Goal: Task Accomplishment & Management: Use online tool/utility

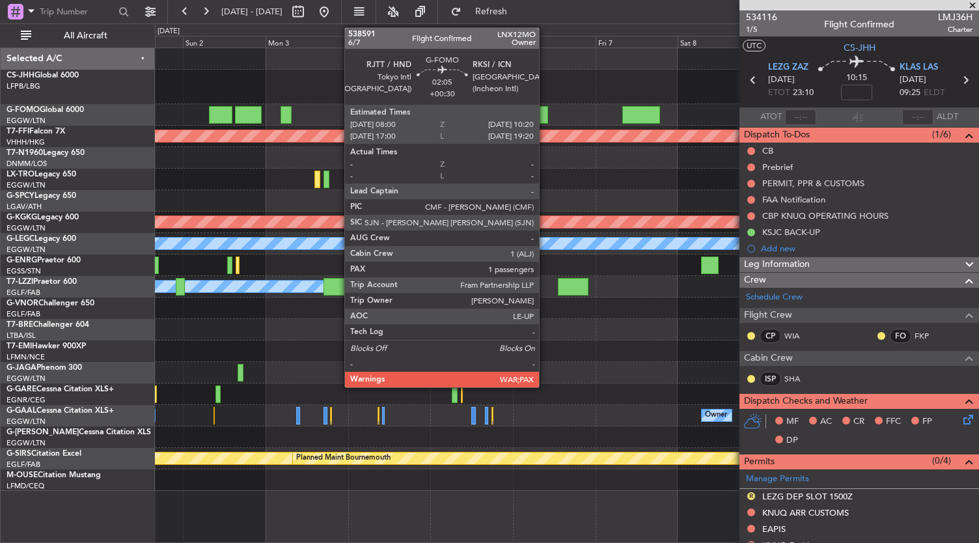
click at [546, 115] on div at bounding box center [544, 115] width 8 height 18
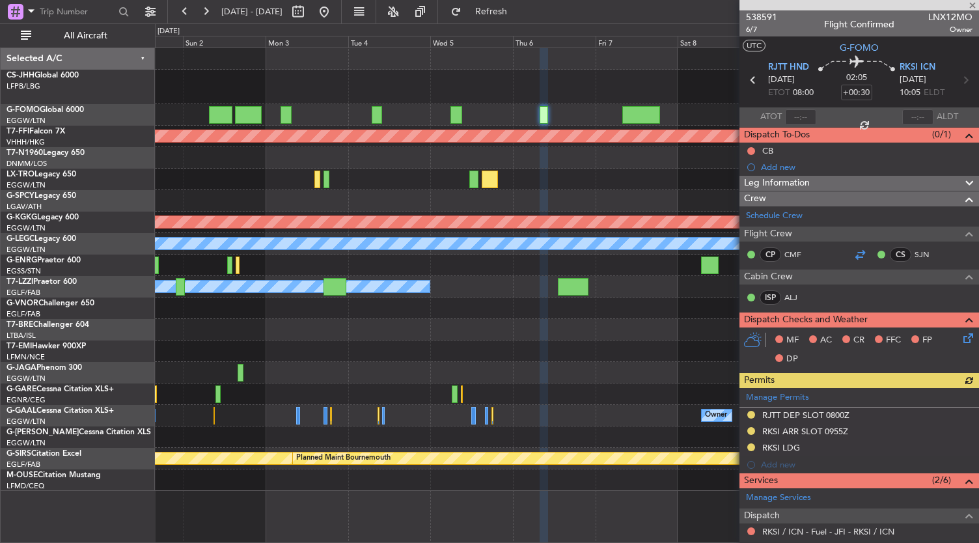
click at [857, 253] on div at bounding box center [860, 255] width 16 height 16
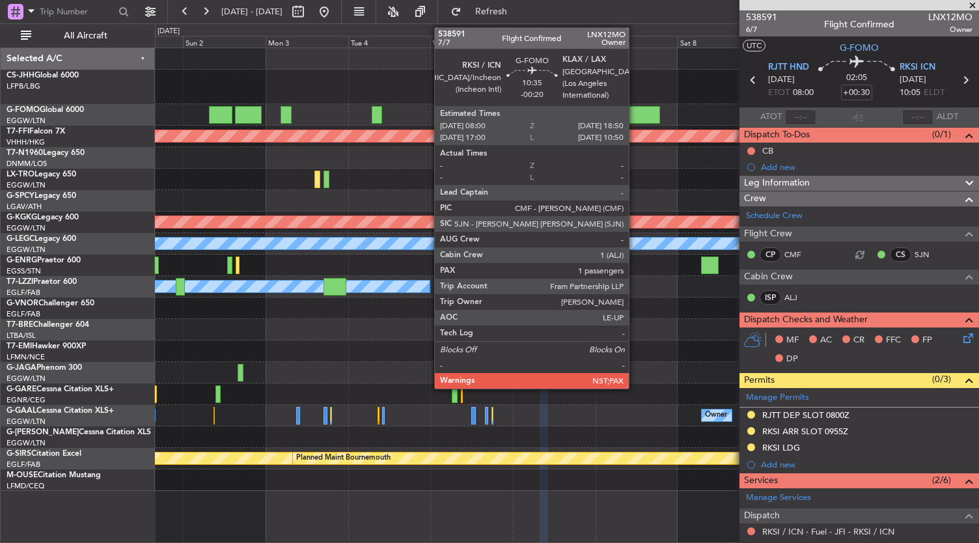
click at [636, 109] on div at bounding box center [642, 115] width 38 height 18
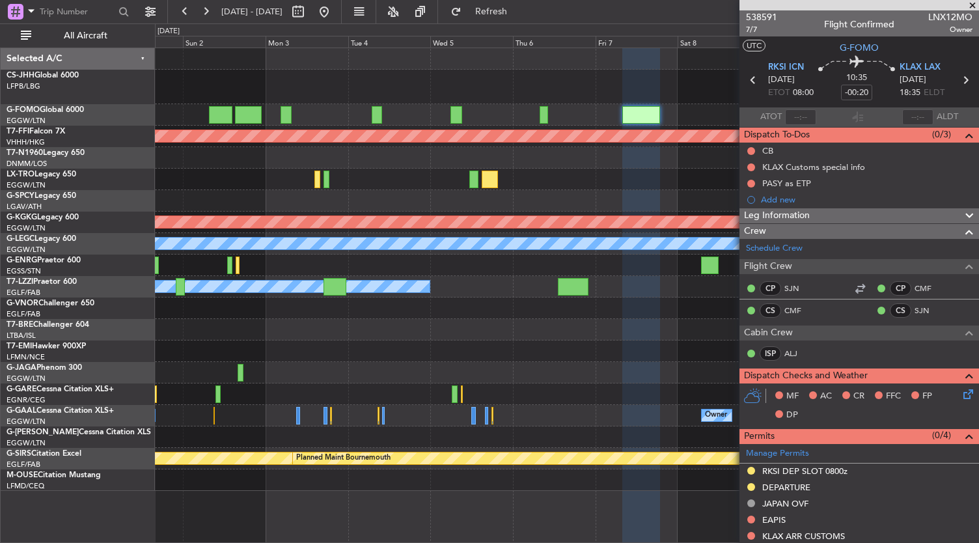
drag, startPoint x: 856, startPoint y: 287, endPoint x: 840, endPoint y: 352, distance: 67.0
click at [840, 352] on div "Schedule Crew Flight Crew CP SJN CP CMF CS CMF CS SJN Cabin Crew ISP ALJ" at bounding box center [860, 303] width 240 height 129
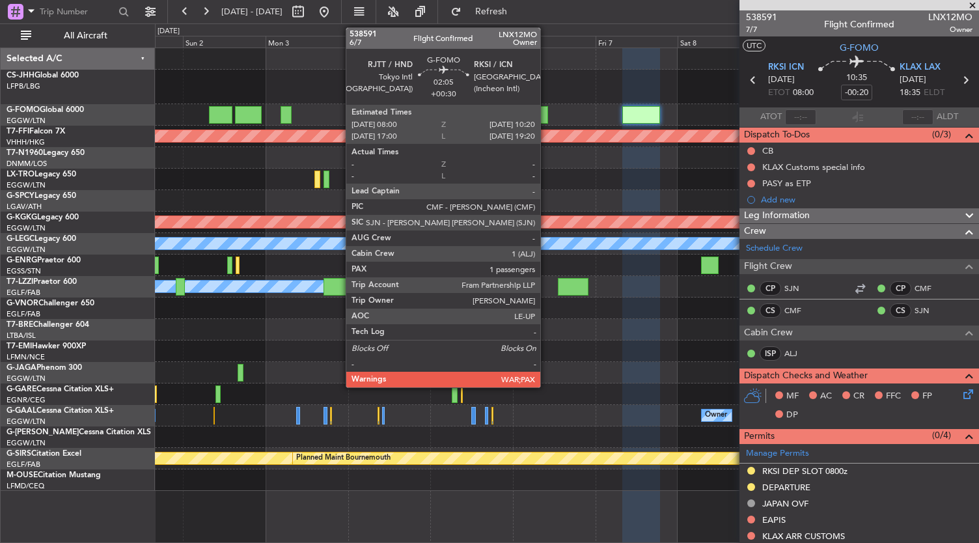
click at [547, 119] on div at bounding box center [544, 115] width 8 height 18
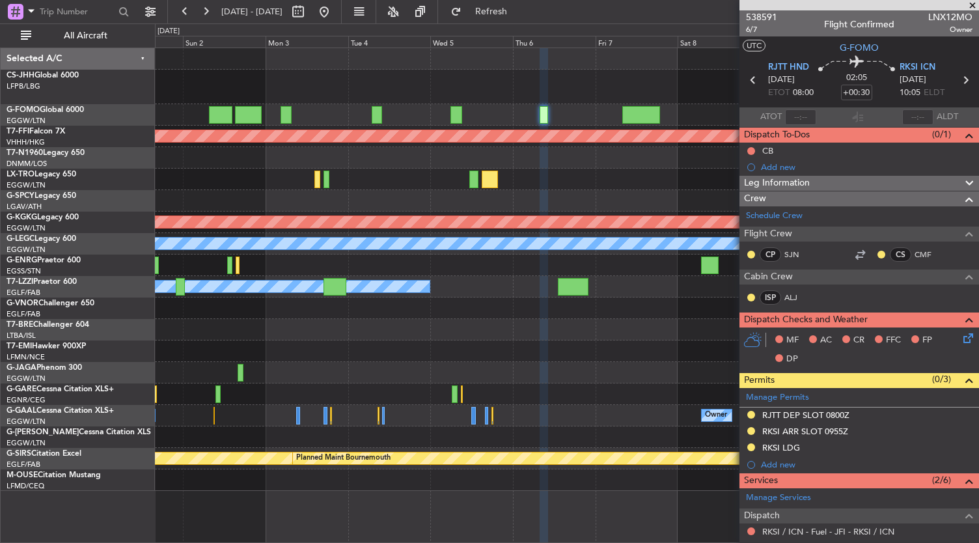
click at [647, 105] on div at bounding box center [567, 114] width 824 height 21
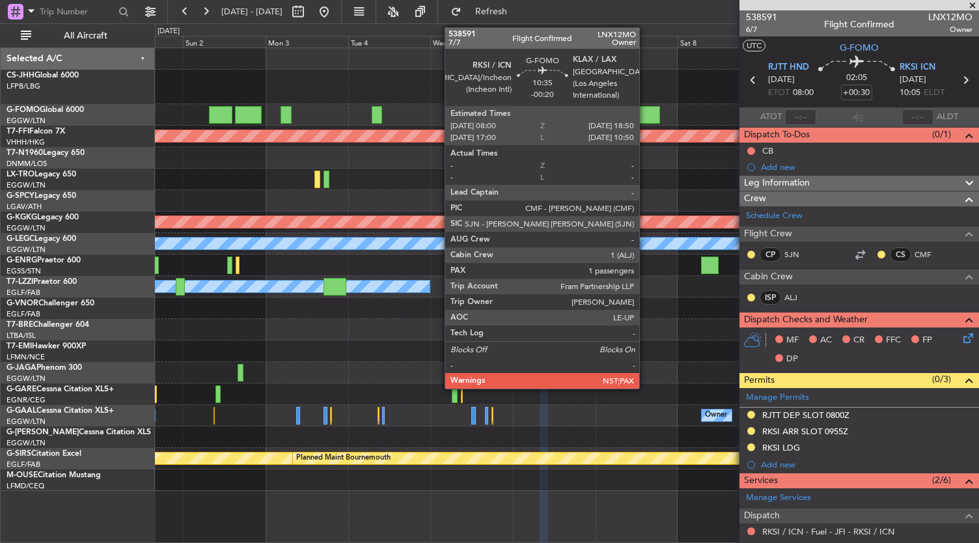
click at [645, 113] on div at bounding box center [642, 115] width 38 height 18
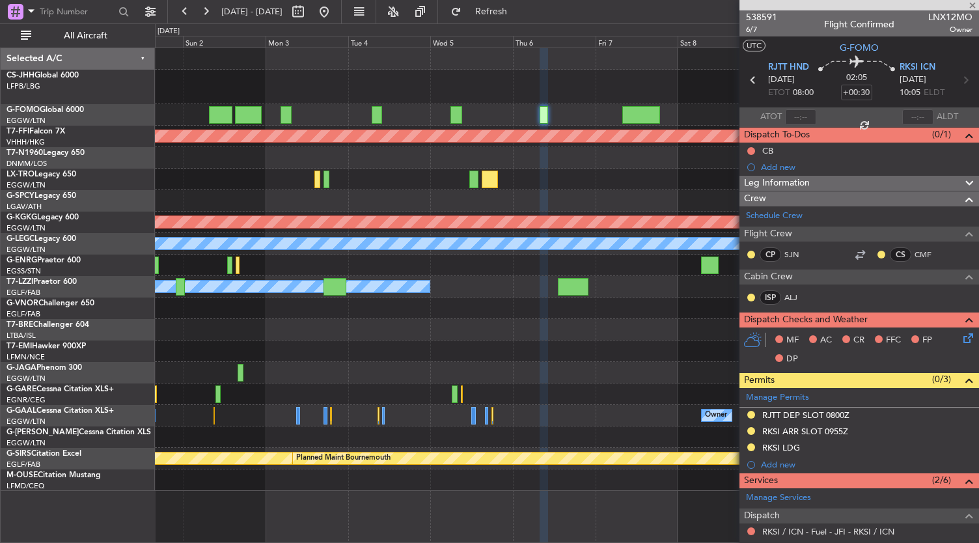
type input "-00:20"
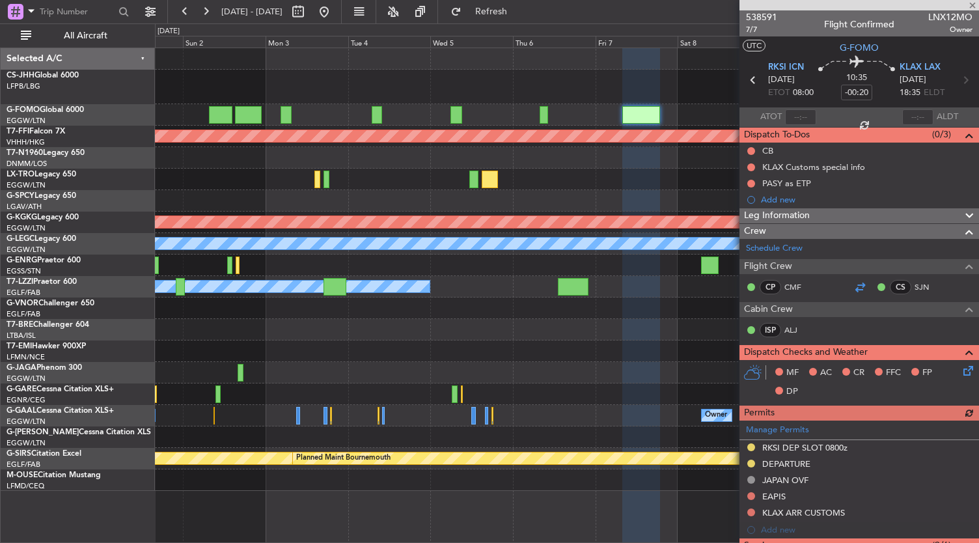
click at [857, 282] on div at bounding box center [860, 287] width 16 height 16
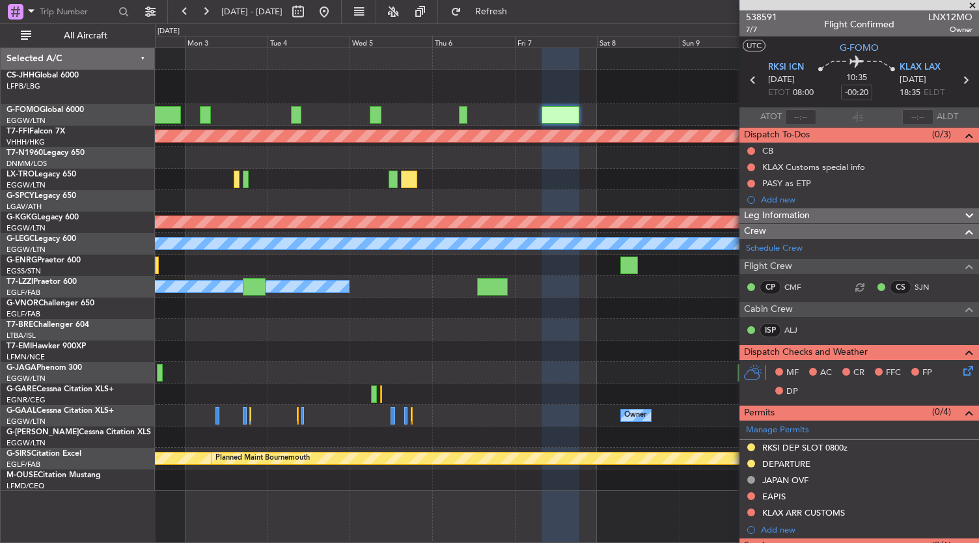
click at [578, 199] on div at bounding box center [567, 200] width 824 height 21
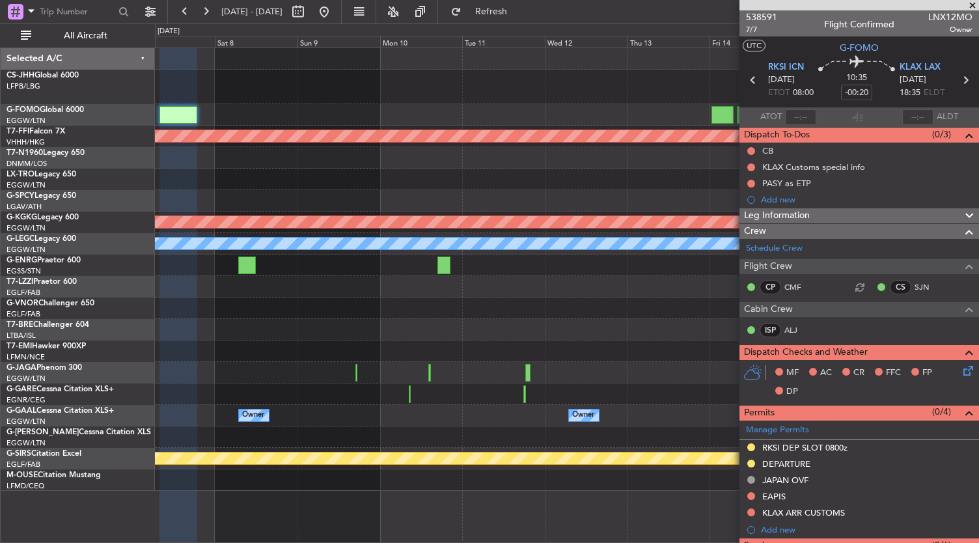
click at [81, 111] on div "Planned Maint Geneva (Cointrin) Planned Maint [GEOGRAPHIC_DATA] ([PERSON_NAME] …" at bounding box center [489, 283] width 979 height 520
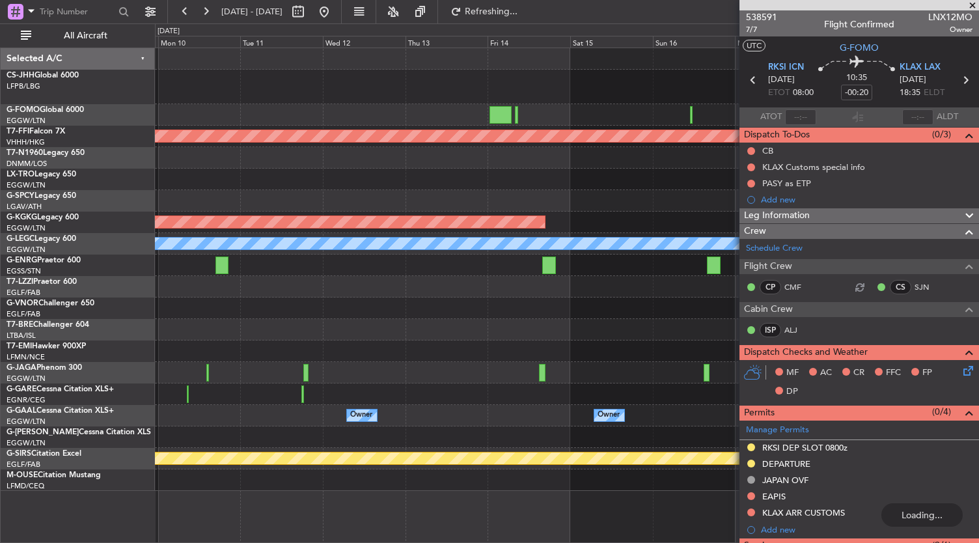
click at [254, 147] on div at bounding box center [567, 157] width 824 height 21
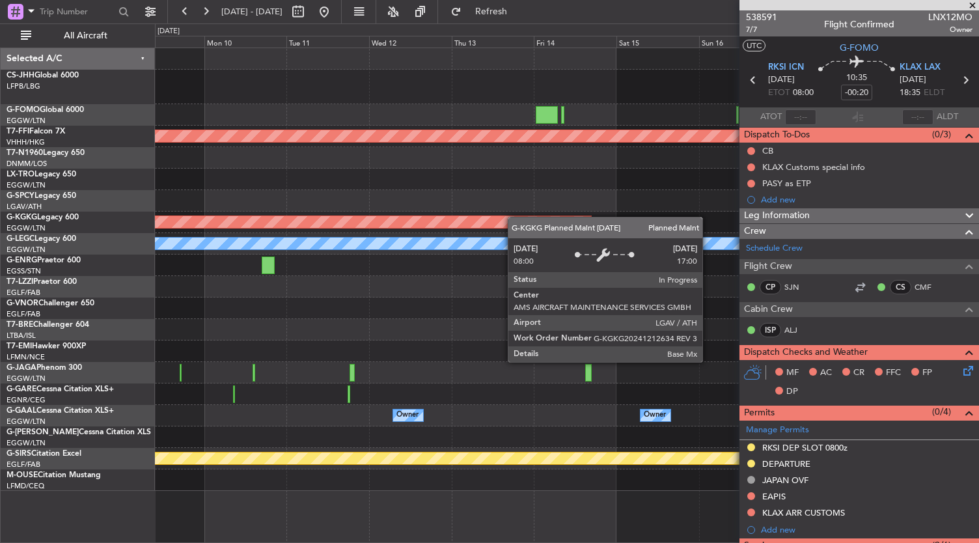
click at [531, 221] on div "Planned Maint Geneva (Cointrin) Planned Maint [GEOGRAPHIC_DATA] ([PERSON_NAME] …" at bounding box center [567, 269] width 824 height 443
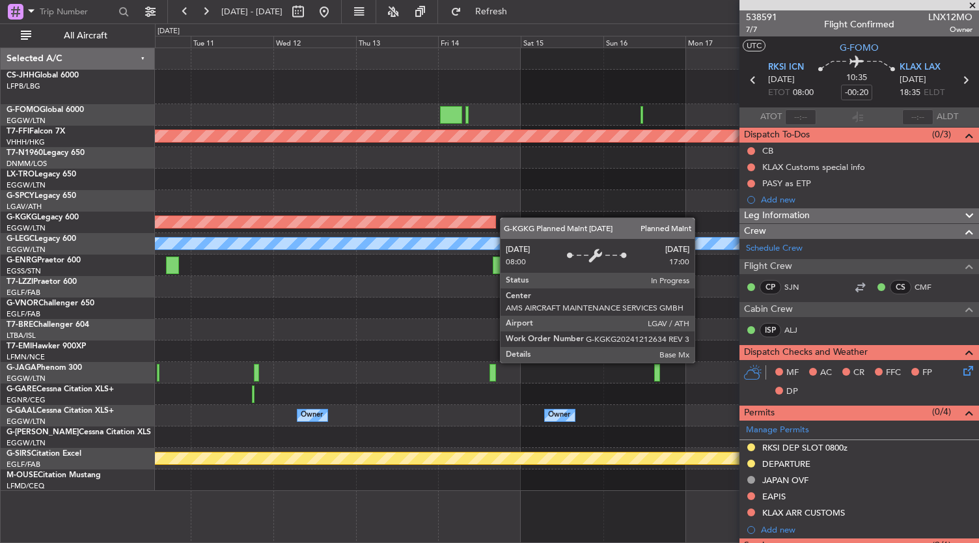
click at [458, 221] on div "Planned Maint Geneva (Cointrin) Planned Maint [GEOGRAPHIC_DATA] ([PERSON_NAME] …" at bounding box center [567, 269] width 824 height 443
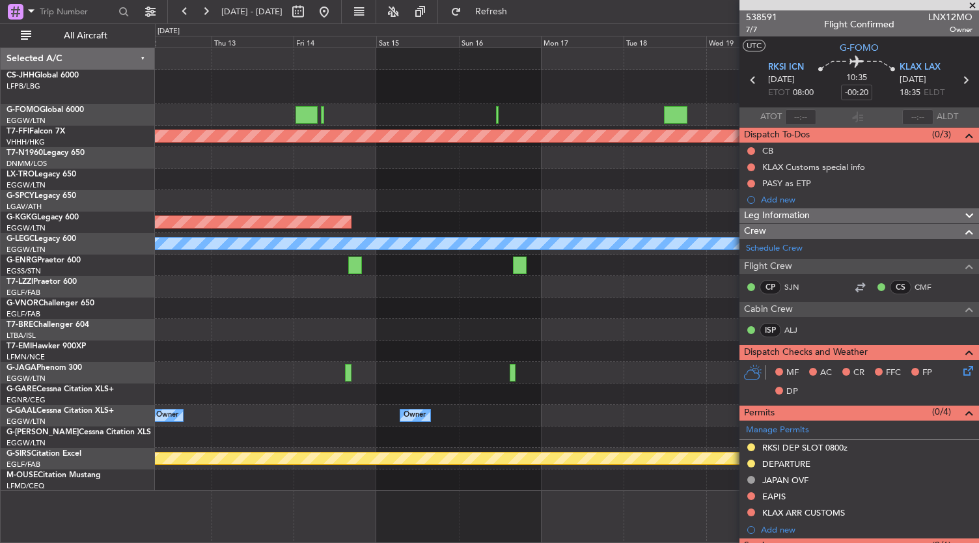
click at [311, 213] on div "Planned Maint Athens ([PERSON_NAME] Intl)" at bounding box center [567, 222] width 824 height 21
